Goal: Task Accomplishment & Management: Manage account settings

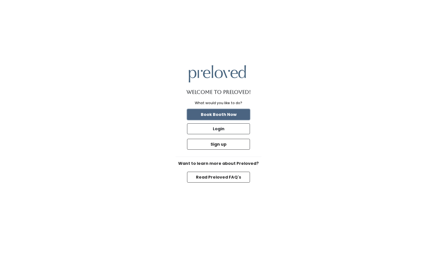
click at [214, 115] on button "Book Booth Now" at bounding box center [218, 114] width 63 height 11
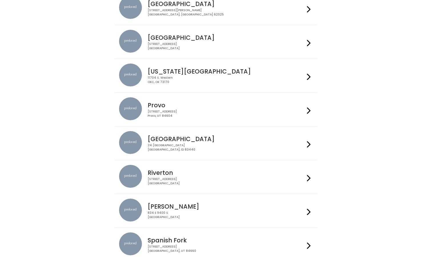
scroll to position [102, 0]
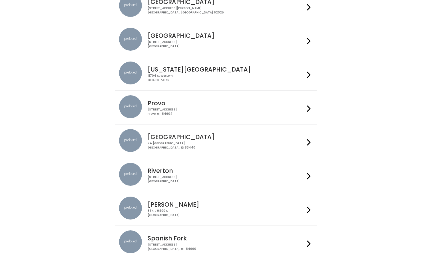
click at [310, 174] on icon at bounding box center [309, 176] width 4 height 8
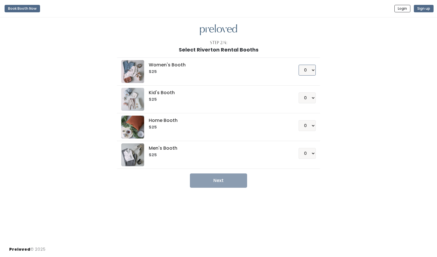
click at [311, 70] on select "0 1 2 3 4" at bounding box center [306, 70] width 17 height 11
select select "1"
click at [298, 65] on select "0 1 2 3 4" at bounding box center [306, 70] width 17 height 11
click at [215, 180] on button "Next" at bounding box center [218, 180] width 57 height 14
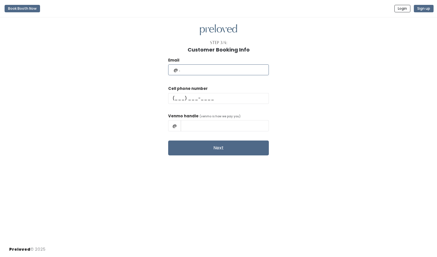
click at [208, 72] on input "text" at bounding box center [218, 69] width 101 height 11
type input "jenswbcgroup@gmail.com"
click at [194, 97] on input "text" at bounding box center [218, 98] width 101 height 11
type input "(801) 722-9598"
click at [203, 127] on input "text" at bounding box center [225, 125] width 88 height 11
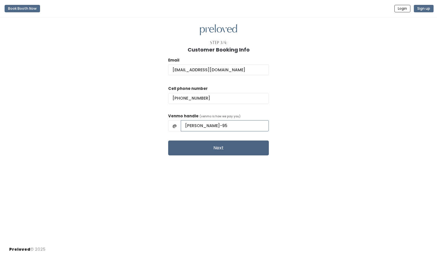
type input "Jennifer-Harmon-95"
click at [205, 149] on button "Next" at bounding box center [218, 147] width 101 height 15
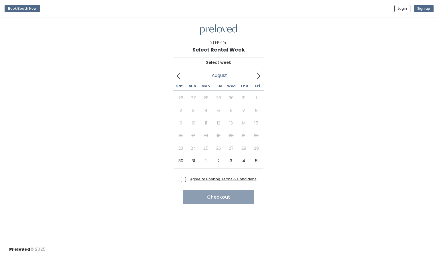
click at [258, 77] on icon at bounding box center [258, 76] width 6 height 6
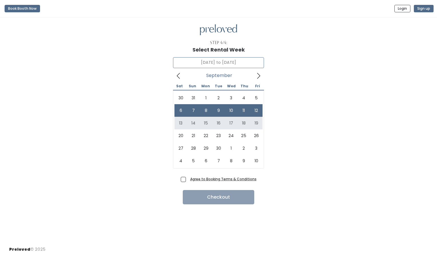
type input "September 13 to September 19"
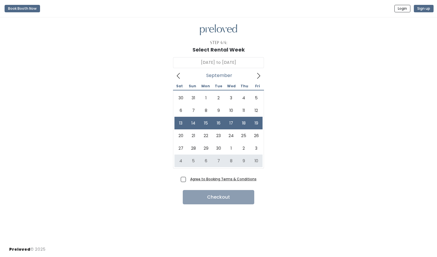
click at [188, 178] on span "Agree to Booking Terms & Conditions" at bounding box center [222, 179] width 69 height 6
click at [188, 178] on input "Agree to Booking Terms & Conditions" at bounding box center [190, 178] width 4 height 4
checkbox input "true"
click at [215, 198] on button "Checkout" at bounding box center [218, 197] width 71 height 14
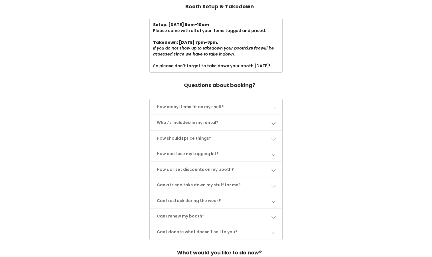
scroll to position [203, 0]
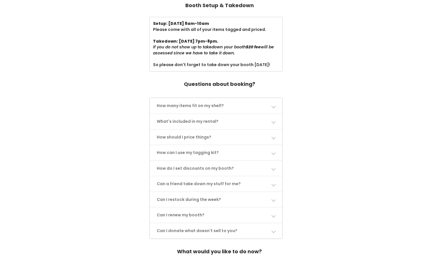
click at [276, 124] on link "What's included in my rental?" at bounding box center [216, 121] width 132 height 15
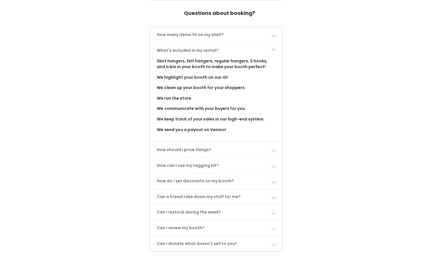
scroll to position [274, 0]
click at [274, 151] on link "How should I price things?" at bounding box center [216, 148] width 132 height 15
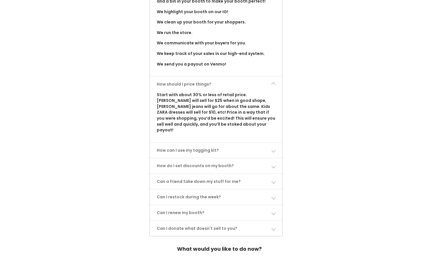
scroll to position [342, 0]
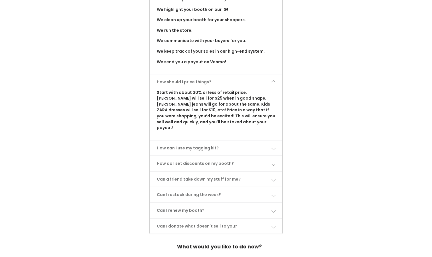
click at [272, 146] on span at bounding box center [274, 148] width 4 height 4
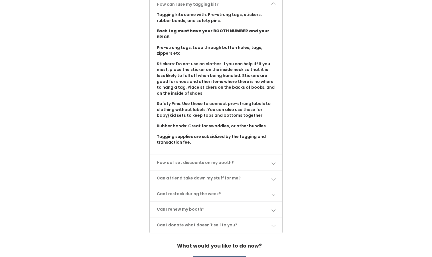
scroll to position [486, 0]
click at [278, 186] on link "Can I restock during the week?" at bounding box center [216, 193] width 132 height 15
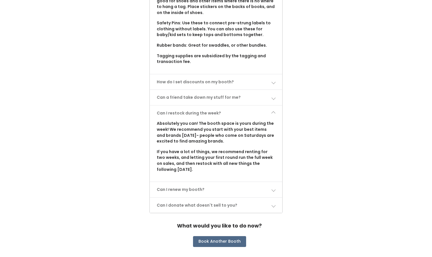
scroll to position [567, 0]
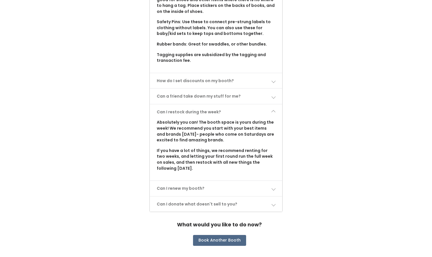
click at [272, 202] on span at bounding box center [274, 204] width 4 height 4
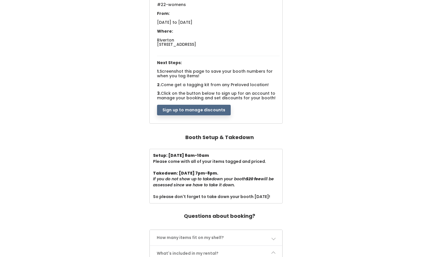
scroll to position [0, 0]
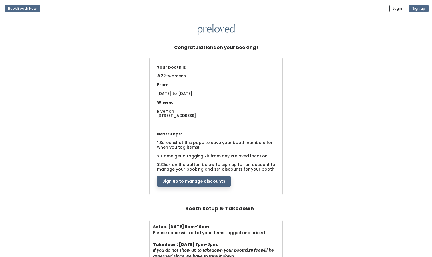
click at [203, 182] on button "Sign up to manage discounts" at bounding box center [194, 181] width 74 height 11
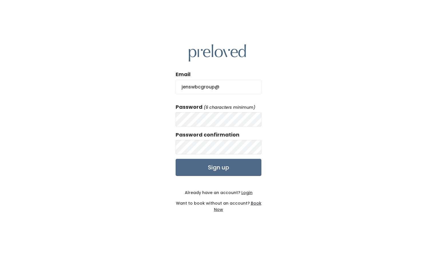
type input "[EMAIL_ADDRESS][DOMAIN_NAME]"
click at [146, 120] on div "Email jenswbcgroup@gmail.com Password (6 characters minimum) Password confirmat…" at bounding box center [218, 128] width 437 height 257
click at [209, 166] on input "Sign up" at bounding box center [219, 167] width 86 height 17
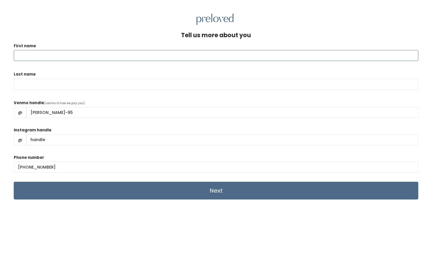
click at [148, 58] on input "First name" at bounding box center [216, 55] width 405 height 11
type input "H"
type input "[PERSON_NAME]"
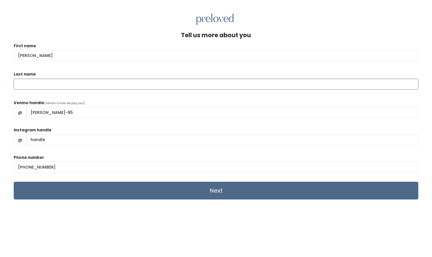
click at [75, 82] on input "Last name" at bounding box center [216, 84] width 405 height 11
type input "Harmon"
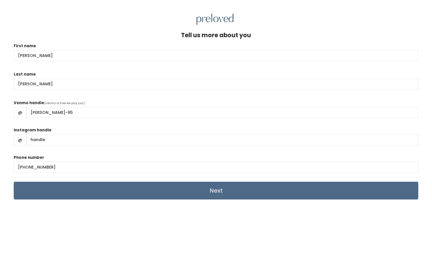
click at [142, 96] on form "First name Jennifer Last name Harmon Venmo handle (venmo is how we pay you) @ j…" at bounding box center [216, 121] width 405 height 157
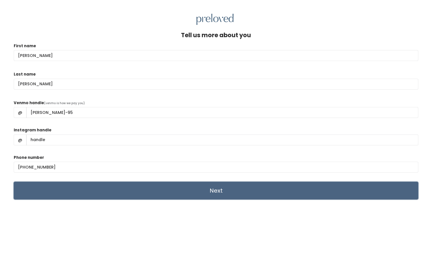
click at [174, 186] on input "Next" at bounding box center [216, 191] width 405 height 18
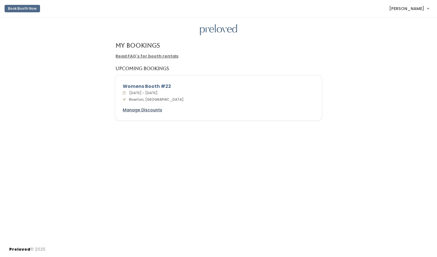
click at [150, 110] on u "Manage Discounts" at bounding box center [142, 110] width 39 height 6
click at [144, 56] on link "Read FAQ's for booth rentals" at bounding box center [146, 56] width 63 height 6
click at [138, 110] on u "Manage Discounts" at bounding box center [142, 110] width 39 height 6
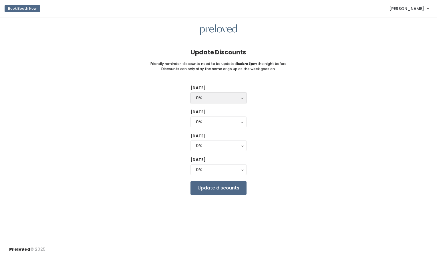
click at [242, 100] on button "0%" at bounding box center [218, 97] width 56 height 11
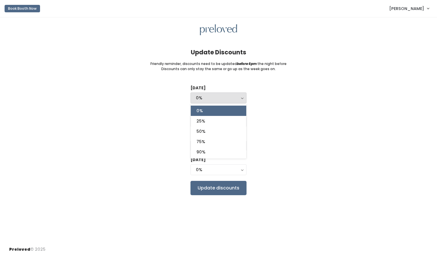
click at [266, 119] on div "Tuesday 0% 25% 50% 75% 90% 0% 0% 25% 50% 75% 90% Wednesday 0% 25% 50% 75% 90% 0…" at bounding box center [218, 140] width 418 height 110
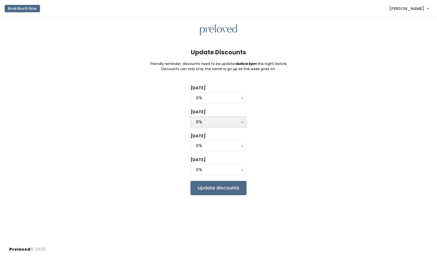
click at [242, 121] on button "0%" at bounding box center [218, 121] width 56 height 11
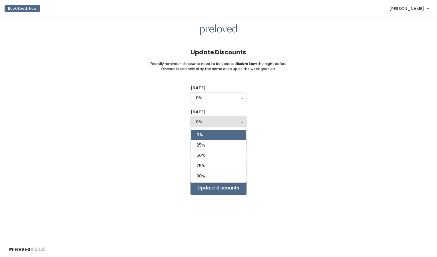
click at [275, 136] on div "Tuesday 0% 25% 50% 75% 90% 0% 0% 25% 50% 75% 90% Wednesday 0% 25% 50% 75% 90% 0…" at bounding box center [218, 140] width 418 height 110
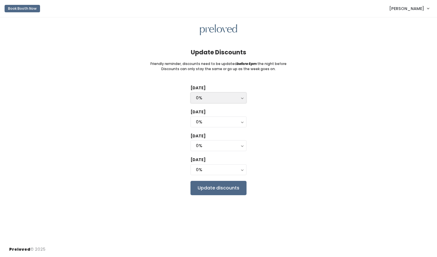
click at [241, 101] on button "0%" at bounding box center [218, 97] width 56 height 11
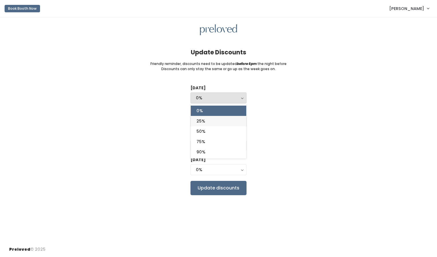
click at [230, 119] on link "25%" at bounding box center [218, 121] width 55 height 10
select select "25%"
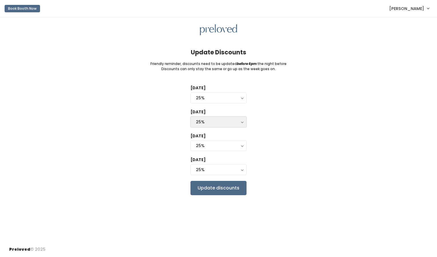
click at [242, 122] on button "25%" at bounding box center [218, 121] width 56 height 11
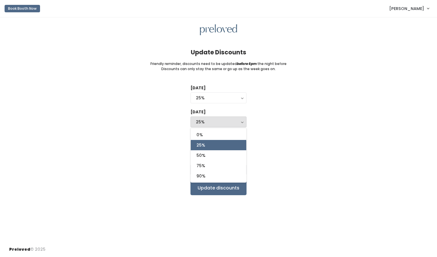
click at [226, 144] on link "25%" at bounding box center [218, 145] width 55 height 10
select select "25%"
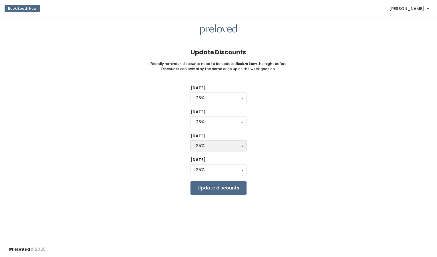
click at [240, 145] on button "25%" at bounding box center [218, 145] width 56 height 11
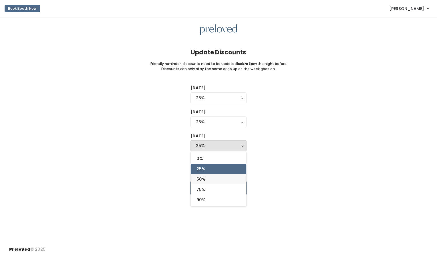
click at [222, 177] on link "50%" at bounding box center [218, 179] width 55 height 10
select select "50%"
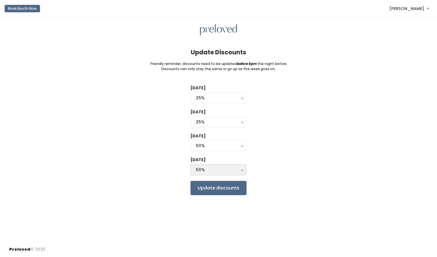
click at [241, 170] on button "50%" at bounding box center [218, 169] width 56 height 11
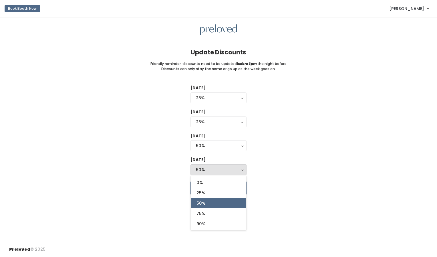
click at [226, 201] on link "50%" at bounding box center [218, 203] width 55 height 10
select select "50%"
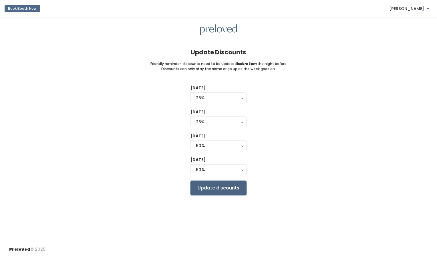
click at [232, 191] on input "Update discounts" at bounding box center [218, 188] width 56 height 14
